Goal: Information Seeking & Learning: Check status

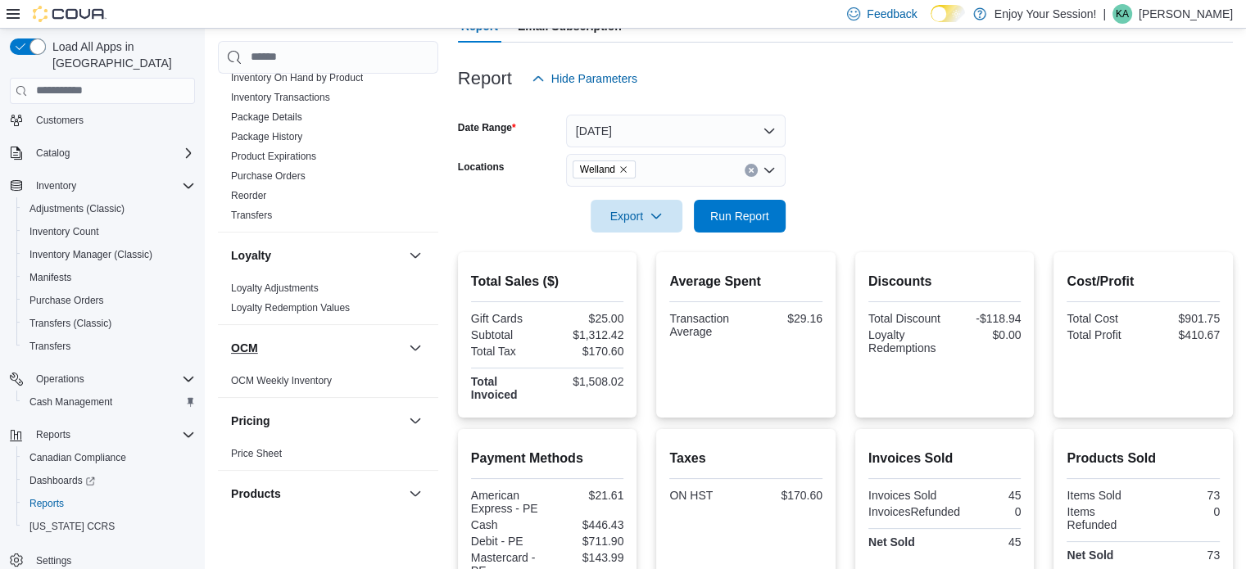
scroll to position [983, 0]
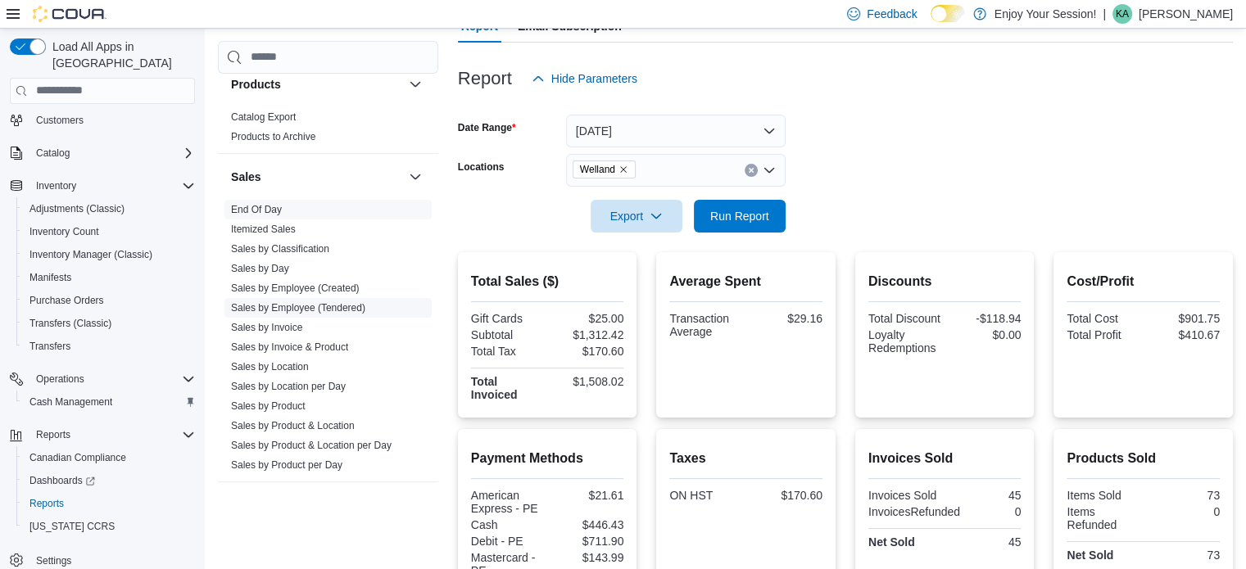
click at [356, 302] on link "Sales by Employee (Tendered)" at bounding box center [298, 307] width 134 height 11
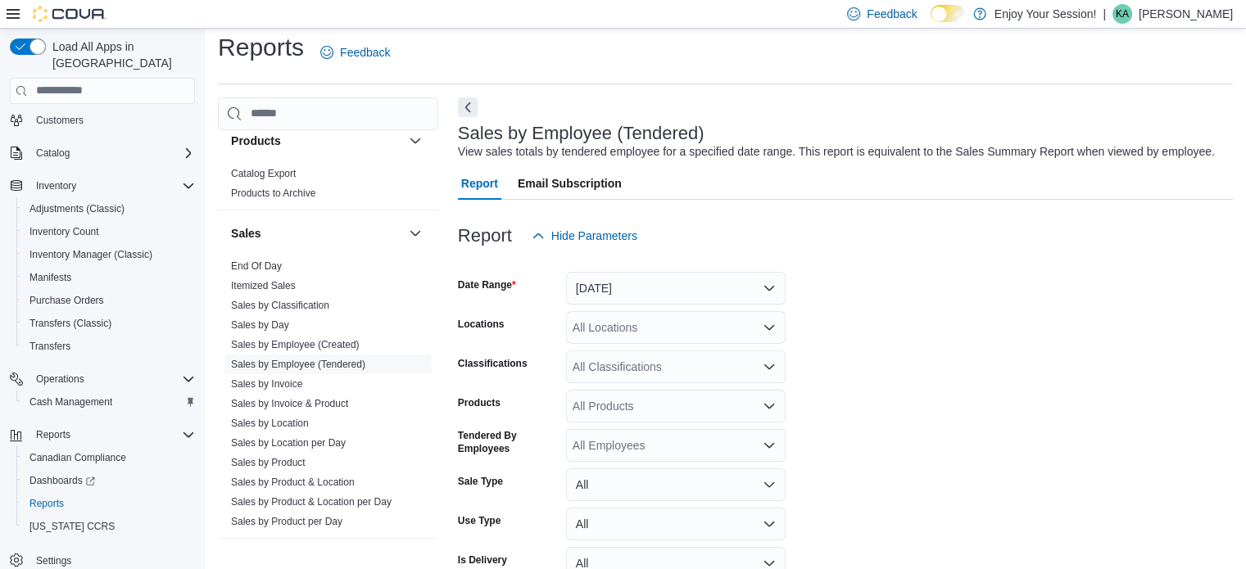
scroll to position [38, 0]
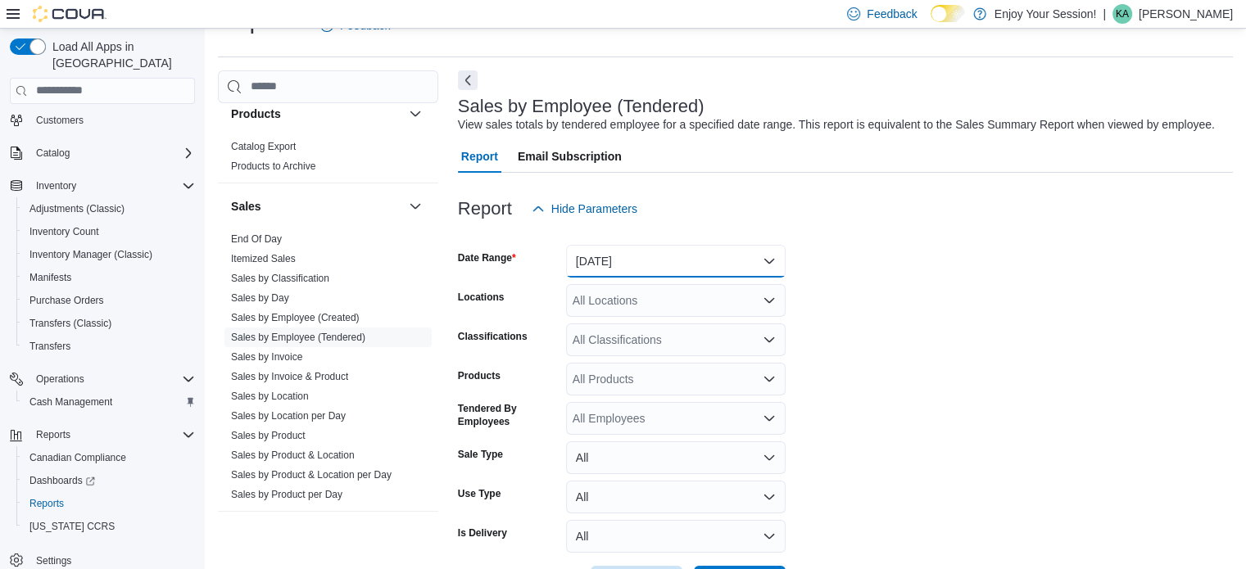
click at [727, 258] on button "[DATE]" at bounding box center [675, 261] width 219 height 33
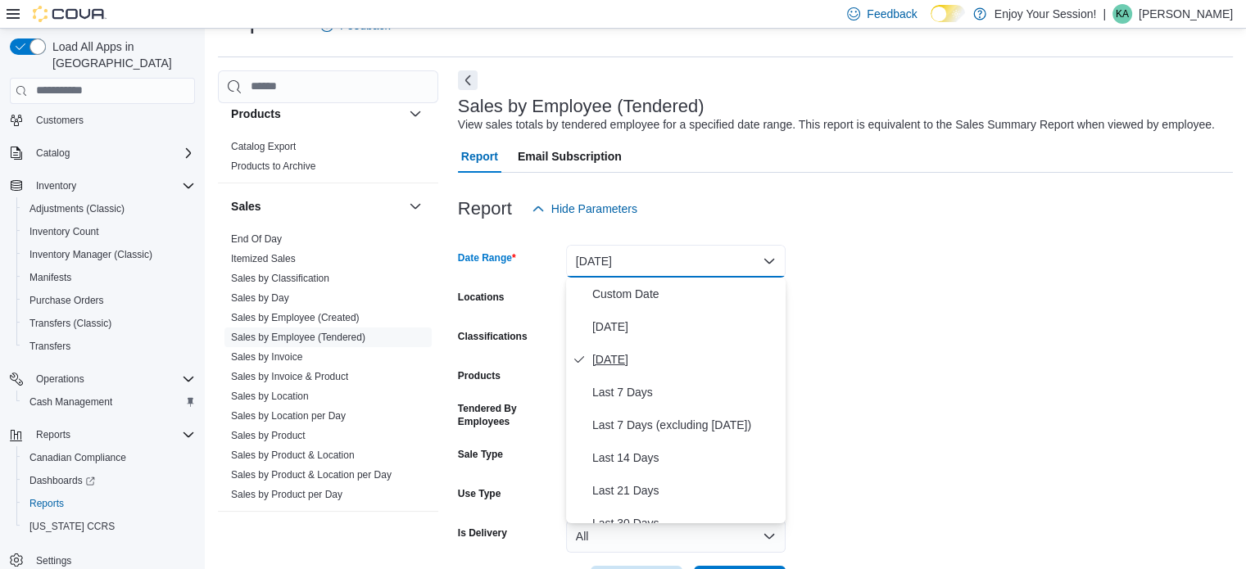
scroll to position [246, 0]
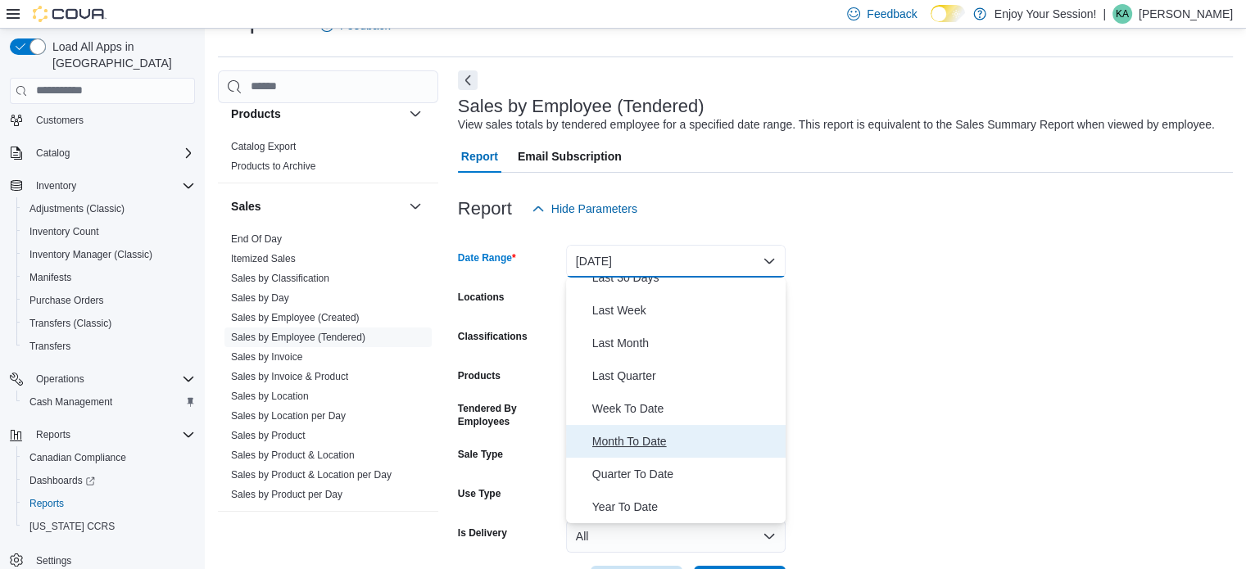
click at [616, 435] on span "Month To Date" at bounding box center [685, 442] width 187 height 20
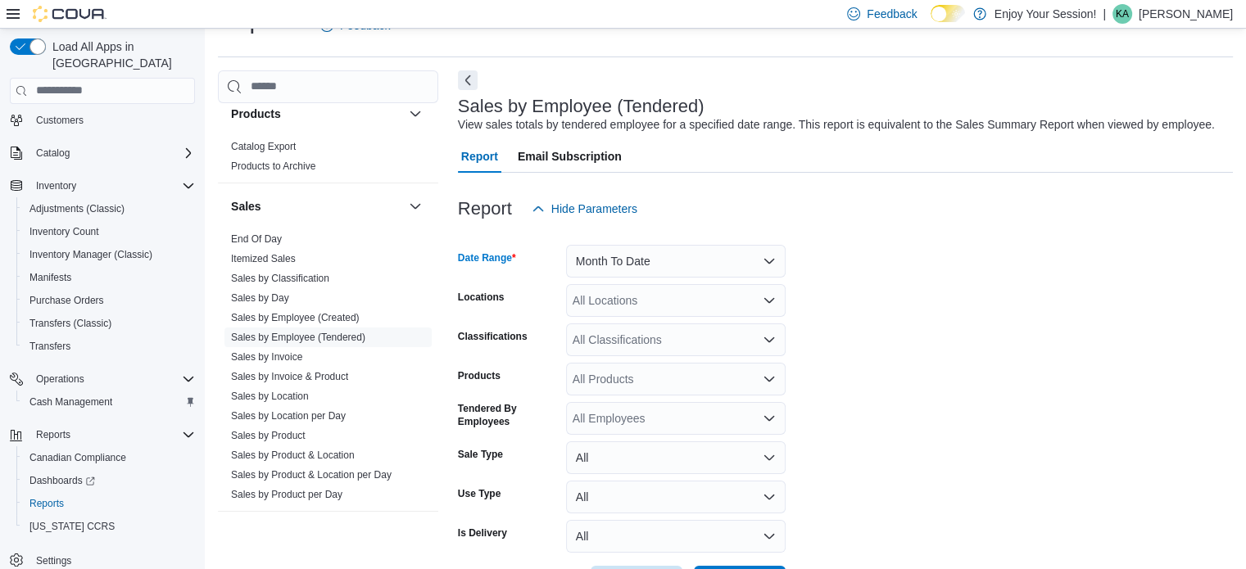
click at [583, 293] on div "All Locations" at bounding box center [675, 300] width 219 height 33
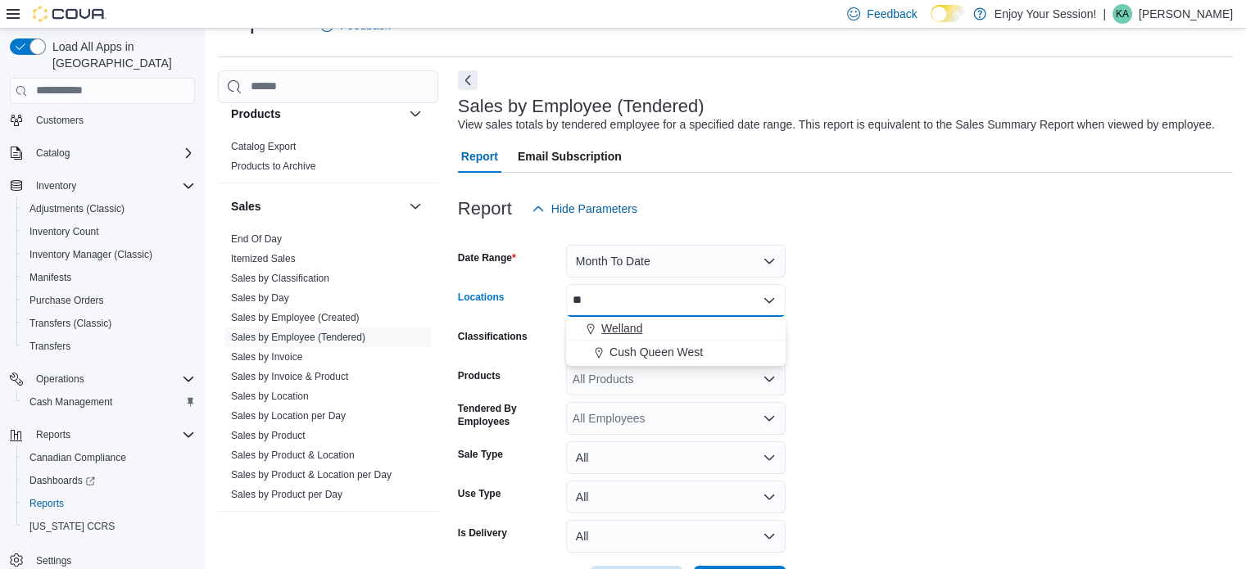
type input "**"
click at [632, 325] on span "Welland" at bounding box center [621, 328] width 41 height 16
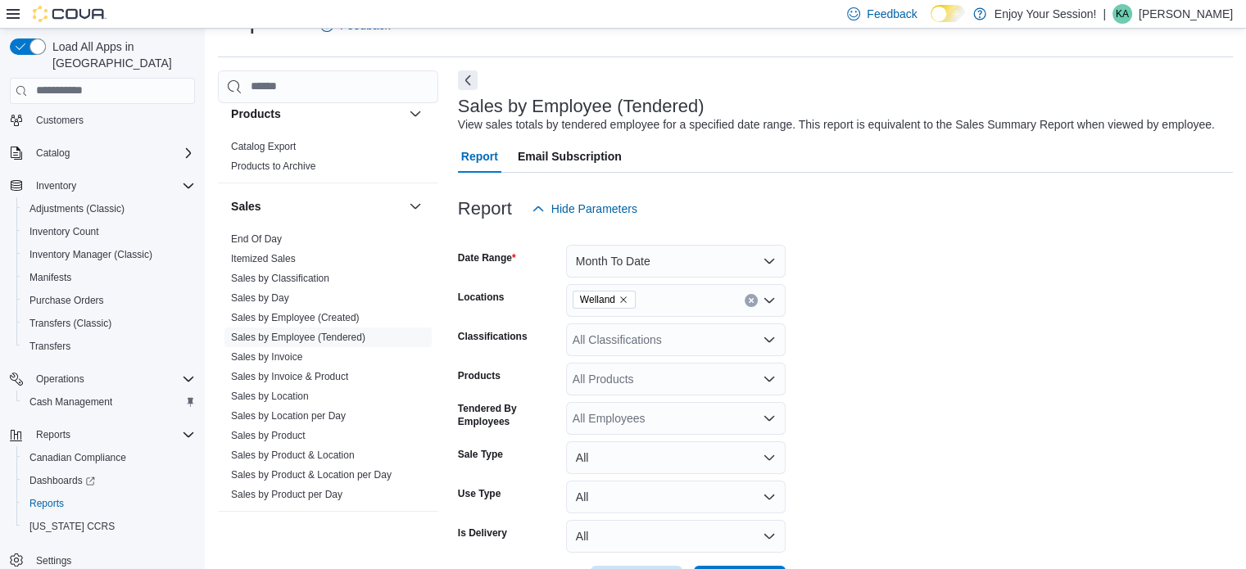
drag, startPoint x: 1052, startPoint y: 327, endPoint x: 1040, endPoint y: 331, distance: 12.9
click at [1052, 327] on form "Date Range Month To Date Locations Welland Classifications All Classifications …" at bounding box center [845, 411] width 775 height 373
click at [614, 341] on div "All Classifications" at bounding box center [675, 339] width 219 height 33
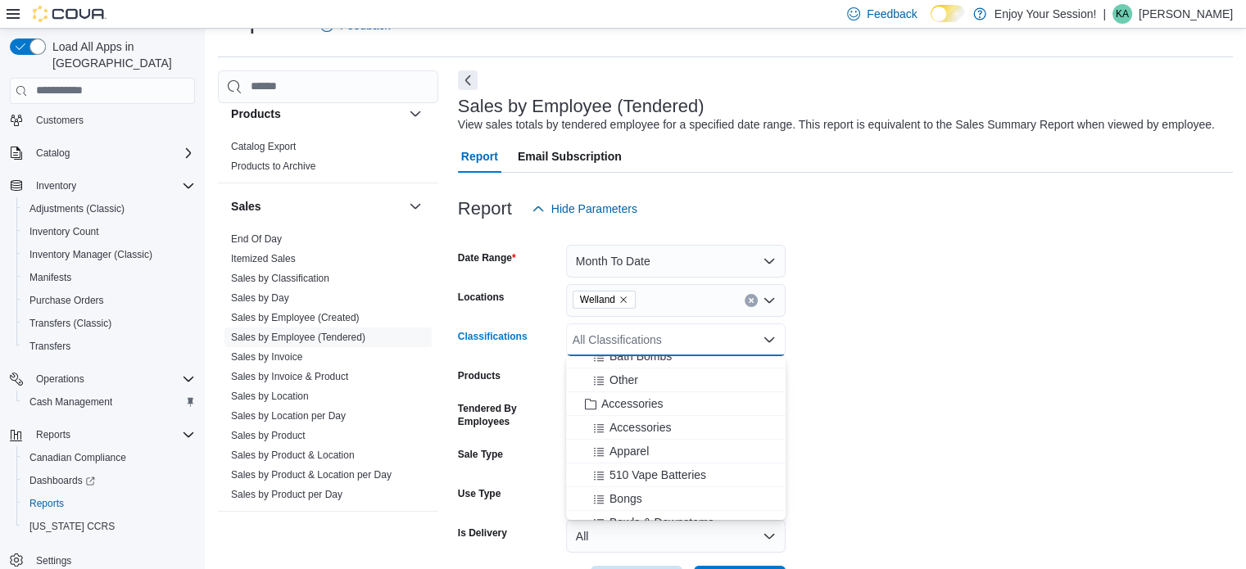
scroll to position [901, 0]
